Goal: Task Accomplishment & Management: Complete application form

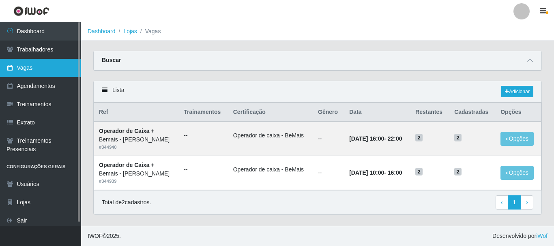
click at [36, 68] on link "Vagas" at bounding box center [40, 68] width 81 height 18
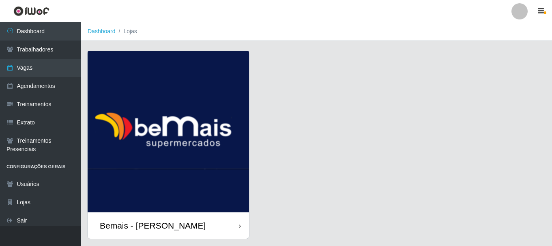
scroll to position [23, 0]
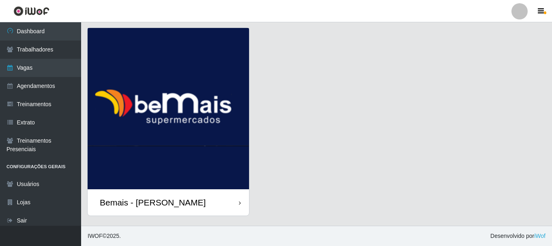
click at [180, 204] on div "Bemais - [PERSON_NAME]" at bounding box center [153, 202] width 106 height 10
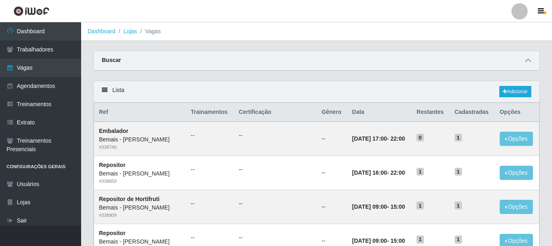
click at [527, 61] on icon at bounding box center [528, 61] width 6 height 6
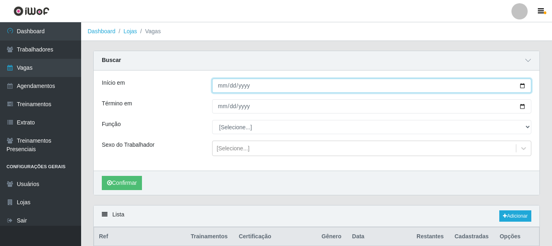
click at [521, 86] on input "Início em" at bounding box center [371, 86] width 319 height 14
type input "[DATE]"
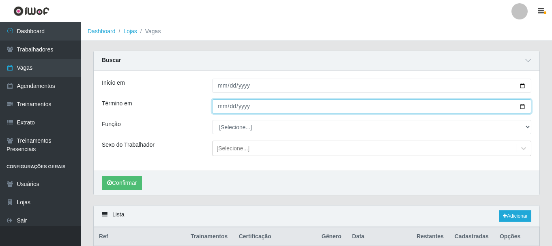
click at [520, 108] on input "Término em" at bounding box center [371, 106] width 319 height 14
type input "[DATE]"
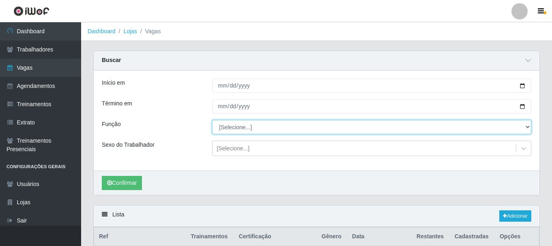
click at [524, 126] on select "[Selecione...] ASG ASG + ASG ++ Auxiliar de Depósito Auxiliar de Depósito + Aux…" at bounding box center [371, 127] width 319 height 14
select select "72"
click at [212, 120] on select "[Selecione...] ASG ASG + ASG ++ Auxiliar de Depósito Auxiliar de Depósito + Aux…" at bounding box center [371, 127] width 319 height 14
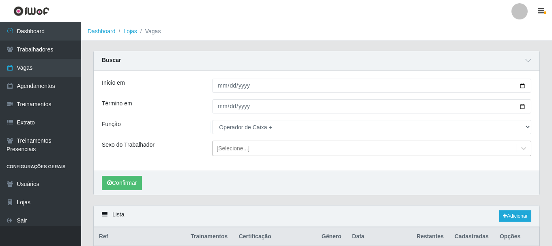
click at [234, 150] on div "[Selecione...]" at bounding box center [233, 148] width 33 height 9
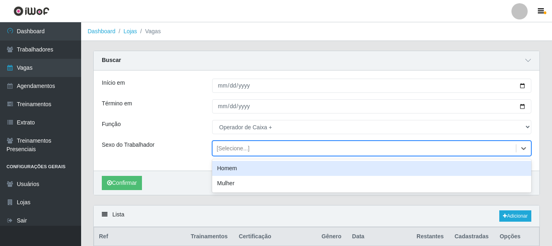
click at [189, 139] on div "Início em [DATE] Término em [DATE] Função [Selecione...] ASG ASG + ASG ++ Auxil…" at bounding box center [317, 121] width 446 height 100
click at [188, 139] on div "Início em [DATE] Término em [DATE] Função [Selecione...] ASG ASG + ASG ++ Auxil…" at bounding box center [317, 121] width 446 height 100
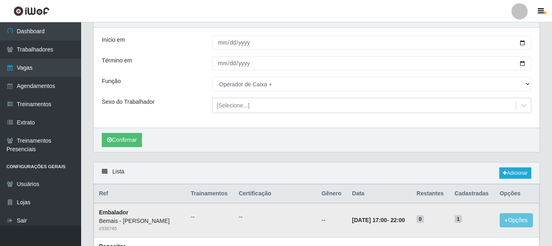
scroll to position [81, 0]
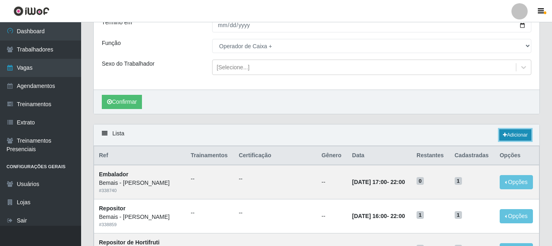
click at [503, 136] on icon at bounding box center [505, 135] width 4 height 5
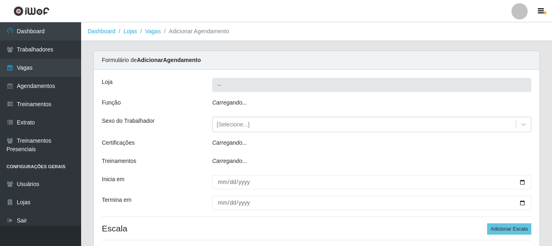
type input "Bemais - [PERSON_NAME]"
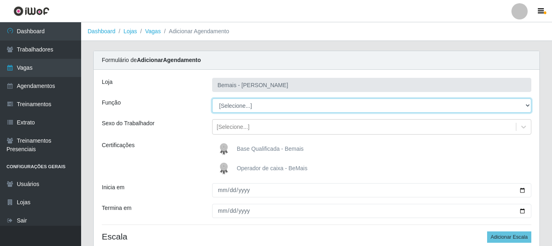
click at [528, 106] on select "[Selecione...] ASG ASG + ASG ++ Auxiliar de Depósito Auxiliar de Depósito + Aux…" at bounding box center [371, 106] width 319 height 14
select select "72"
click at [212, 99] on select "[Selecione...] ASG ASG + ASG ++ Auxiliar de Depósito Auxiliar de Depósito + Aux…" at bounding box center [371, 106] width 319 height 14
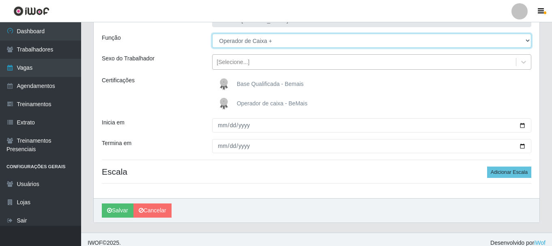
scroll to position [72, 0]
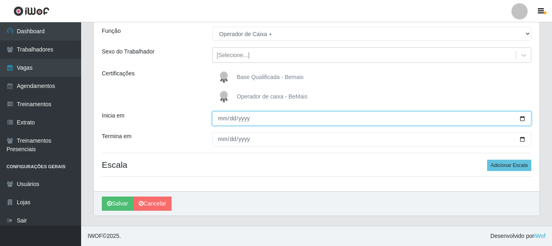
click at [522, 119] on input "Inicia em" at bounding box center [371, 119] width 319 height 14
type input "[DATE]"
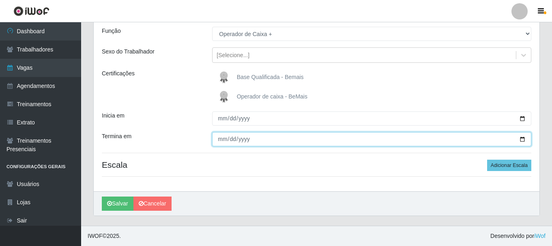
click at [257, 139] on input "Termina em" at bounding box center [371, 139] width 319 height 14
click at [524, 139] on input "Termina em" at bounding box center [371, 139] width 319 height 14
type input "[DATE]"
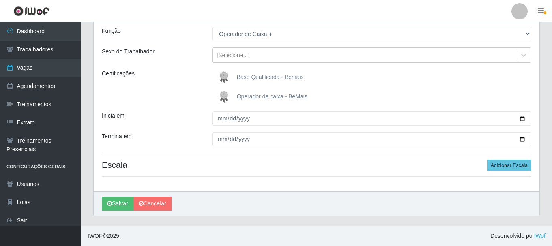
click at [224, 93] on img at bounding box center [225, 97] width 19 height 16
click at [0, 0] on input "Operador de caixa - BeMais" at bounding box center [0, 0] width 0 height 0
click at [502, 164] on button "Adicionar Escala" at bounding box center [509, 165] width 44 height 11
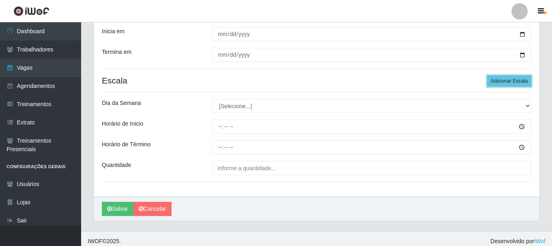
scroll to position [161, 0]
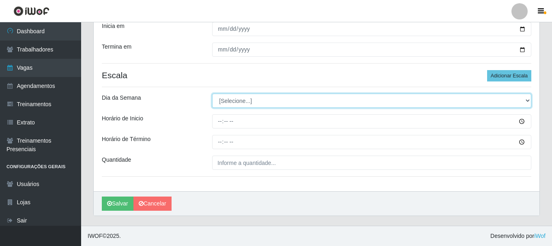
click at [527, 99] on select "[Selecione...] Segunda Terça Quarta Quinta Sexta Sábado Domingo" at bounding box center [371, 101] width 319 height 14
select select "0"
click at [212, 94] on select "[Selecione...] Segunda Terça Quarta Quinta Sexta Sábado Domingo" at bounding box center [371, 101] width 319 height 14
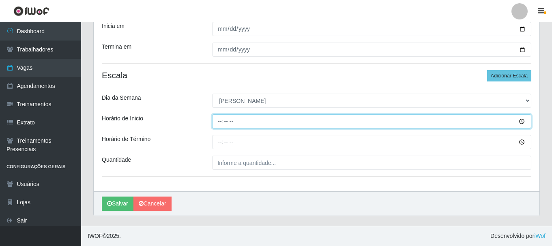
click at [217, 122] on input "Horário de Inicio" at bounding box center [371, 121] width 319 height 14
type input "16:00"
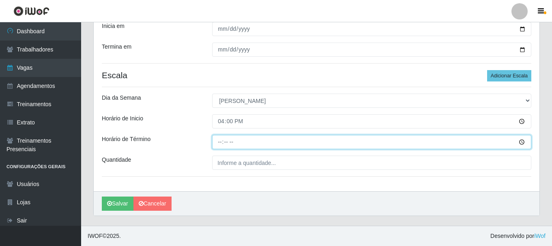
click at [217, 141] on input "Horário de Término" at bounding box center [371, 142] width 319 height 14
type input "16:00"
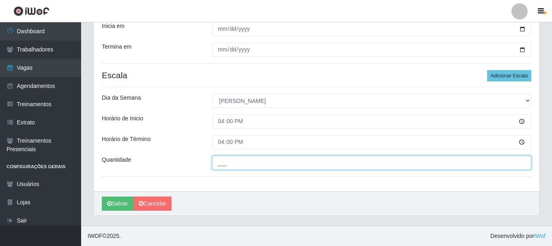
click at [465, 159] on input "___" at bounding box center [371, 163] width 319 height 14
type input "1__"
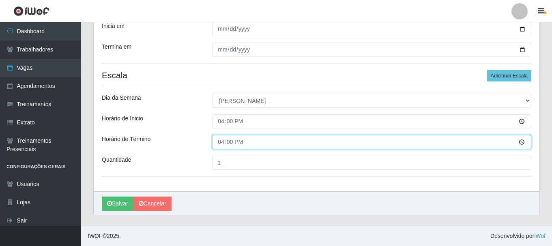
click at [222, 145] on input "16:00" at bounding box center [371, 142] width 319 height 14
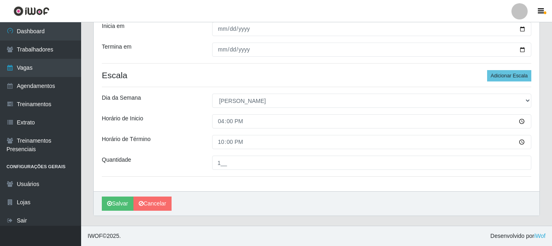
drag, startPoint x: 104, startPoint y: 169, endPoint x: 161, endPoint y: 163, distance: 57.9
click at [106, 169] on div "Quantidade" at bounding box center [151, 163] width 110 height 14
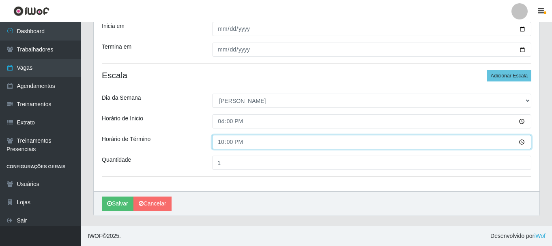
click at [221, 140] on input "22:00" at bounding box center [371, 142] width 319 height 14
type input "21:30"
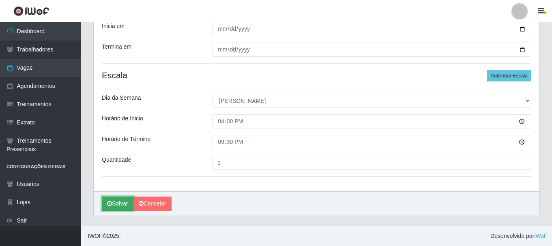
click at [126, 203] on button "Salvar" at bounding box center [118, 204] width 32 height 14
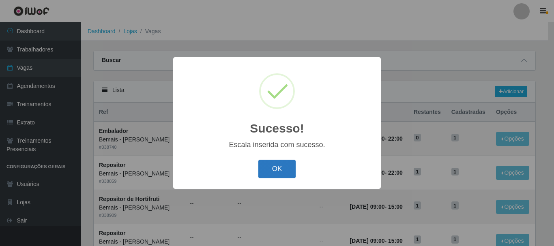
click at [281, 170] on button "OK" at bounding box center [277, 169] width 38 height 19
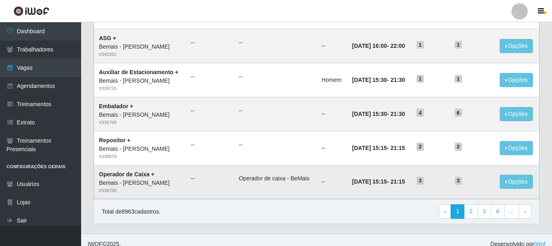
scroll to position [441, 0]
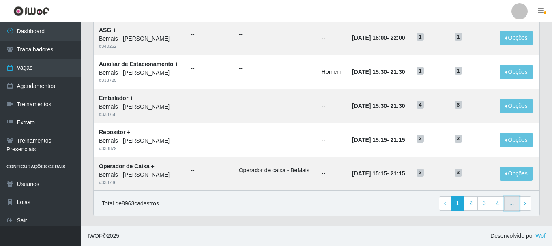
click at [514, 202] on link "..." at bounding box center [511, 203] width 15 height 15
